Goal: Task Accomplishment & Management: Use online tool/utility

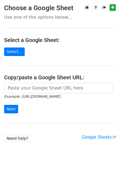
type input "[URL][DOMAIN_NAME]"
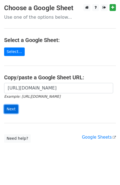
click at [14, 110] on input "Next" at bounding box center [11, 109] width 14 height 9
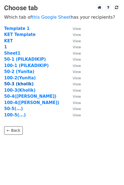
click at [22, 85] on strong "50-3 (kholik)" at bounding box center [19, 84] width 30 height 5
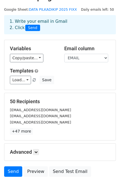
scroll to position [28, 0]
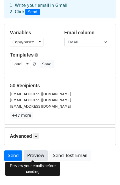
click at [27, 155] on link "Preview" at bounding box center [36, 156] width 24 height 10
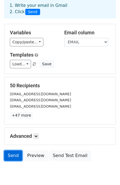
click at [12, 157] on link "Send" at bounding box center [13, 156] width 18 height 10
click at [11, 155] on link "Send" at bounding box center [13, 156] width 18 height 10
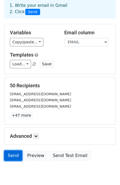
click at [11, 155] on link "Send" at bounding box center [13, 156] width 18 height 10
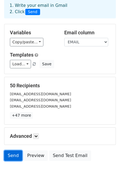
click at [11, 155] on link "Send" at bounding box center [13, 156] width 18 height 10
click at [34, 11] on span "Send" at bounding box center [32, 12] width 15 height 7
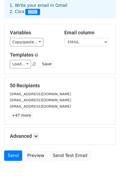
click at [34, 11] on span "Send" at bounding box center [32, 12] width 15 height 7
click at [34, 12] on span "Send" at bounding box center [32, 12] width 15 height 7
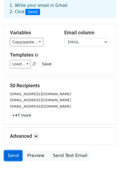
click at [14, 152] on link "Send" at bounding box center [13, 156] width 18 height 10
click at [14, 155] on link "Send" at bounding box center [13, 156] width 18 height 10
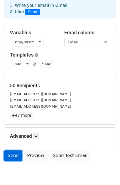
click at [16, 158] on link "Send" at bounding box center [13, 156] width 18 height 10
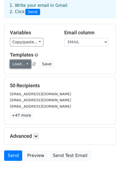
click at [23, 64] on link "Load..." at bounding box center [20, 64] width 21 height 9
